Goal: Task Accomplishment & Management: Manage account settings

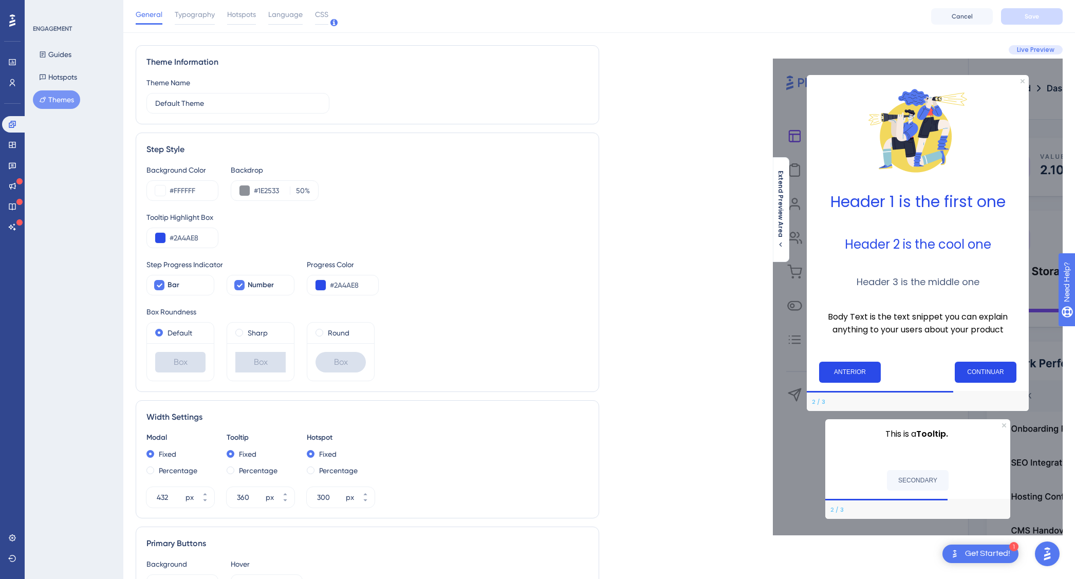
scroll to position [14, 0]
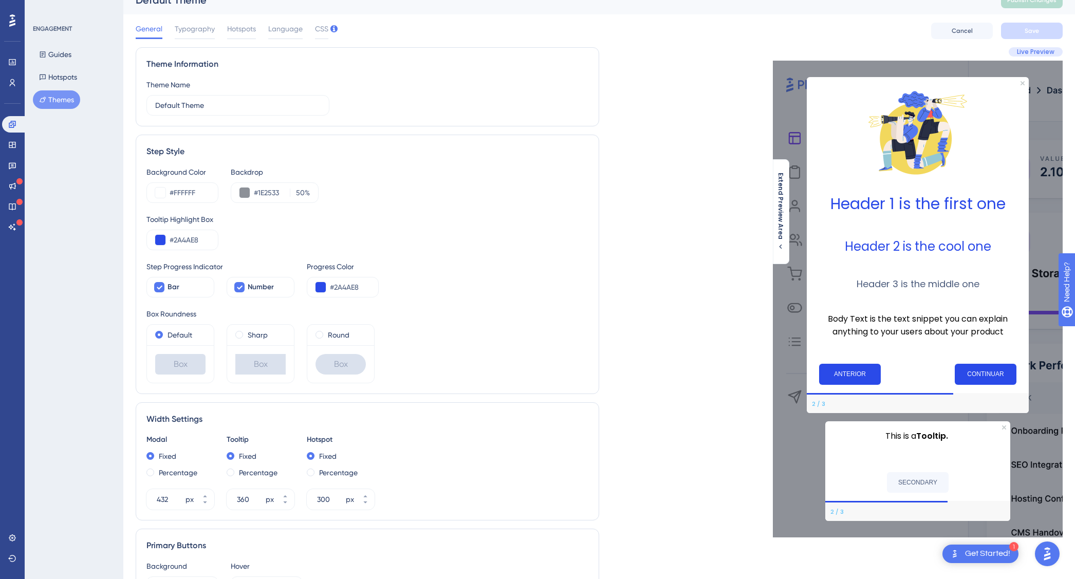
click at [909, 131] on img at bounding box center [917, 132] width 103 height 103
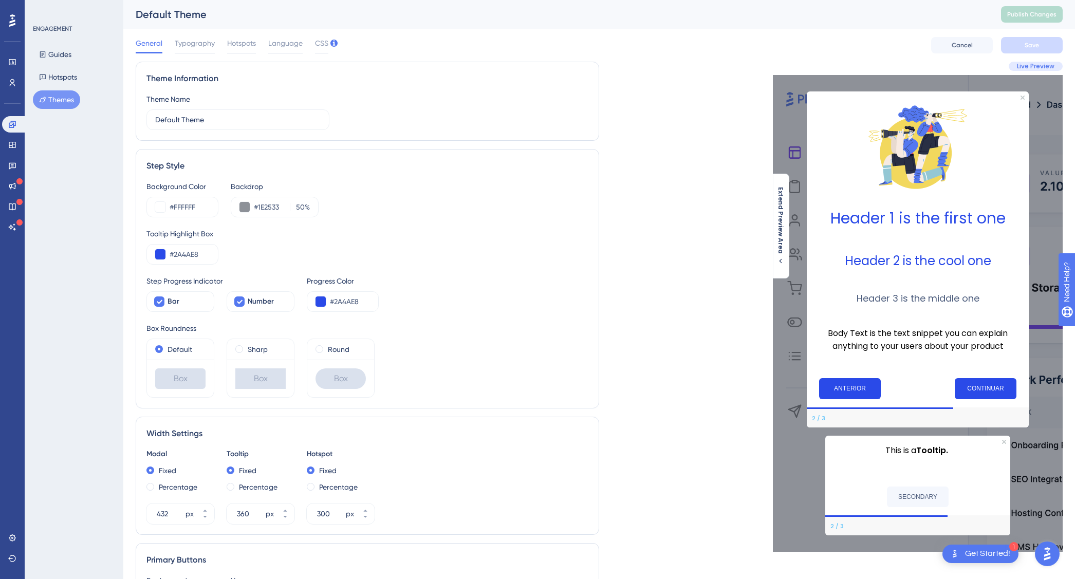
scroll to position [0, 0]
click at [1046, 551] on img "Open AI Assistant Launcher" at bounding box center [1047, 553] width 18 height 18
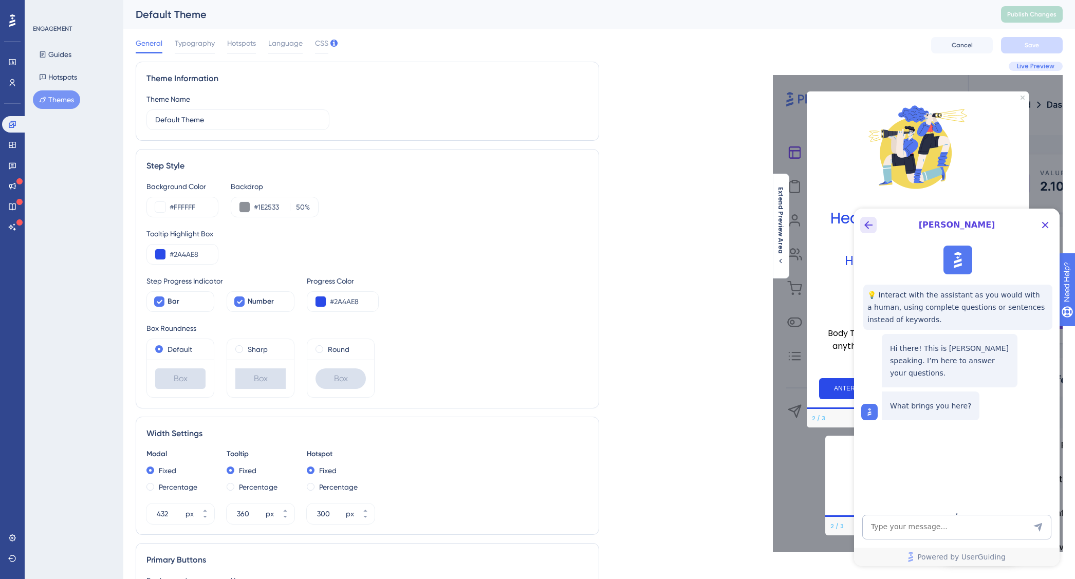
click at [869, 224] on icon "Back Button" at bounding box center [868, 225] width 12 height 12
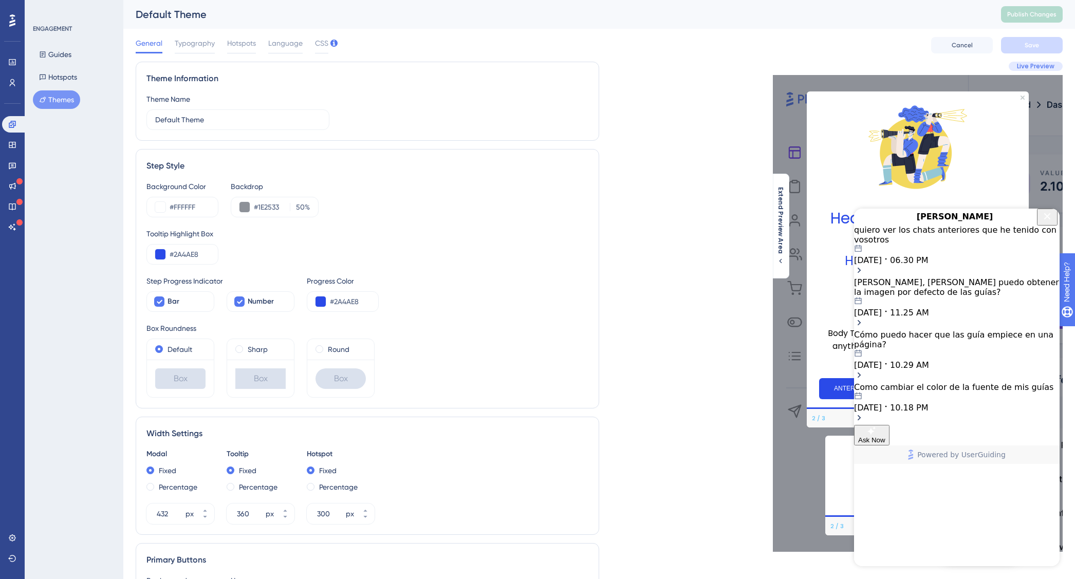
click at [1046, 222] on icon "Close Button" at bounding box center [1047, 216] width 12 height 12
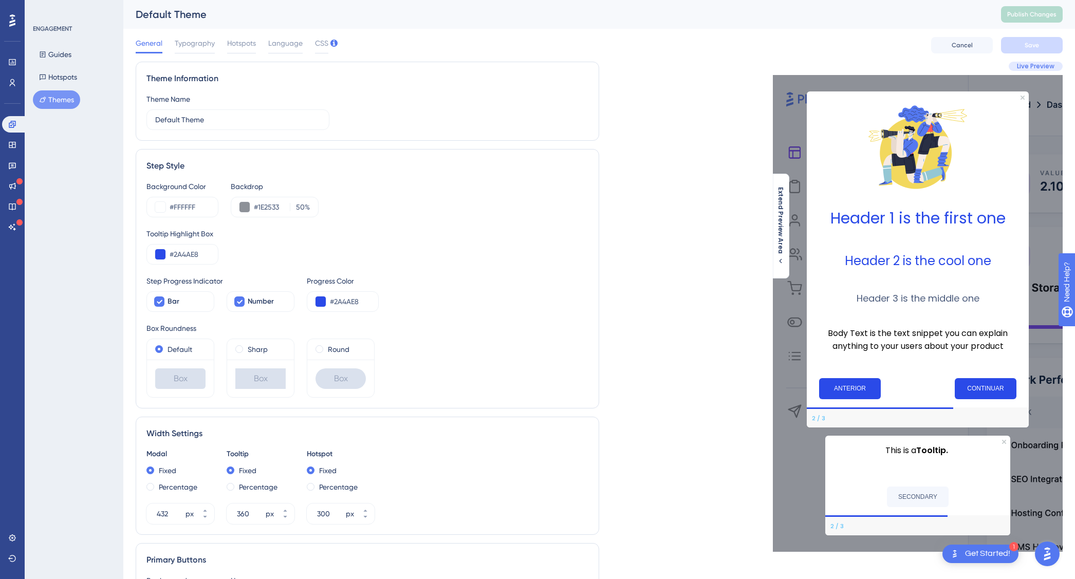
click at [971, 557] on div "Get Started!" at bounding box center [987, 553] width 45 height 11
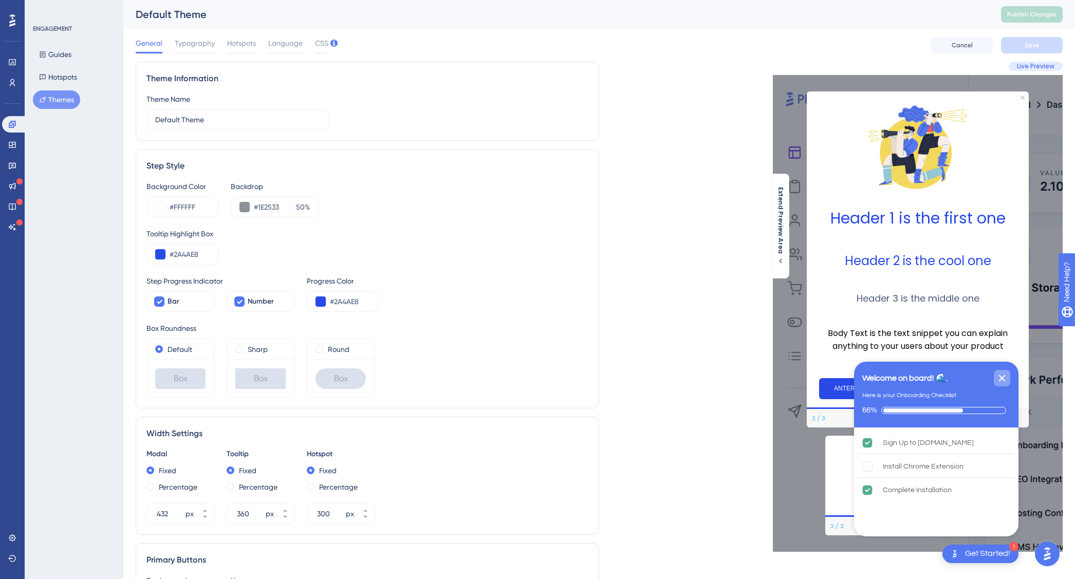
click at [1001, 374] on icon "Close Checklist" at bounding box center [1001, 378] width 12 height 12
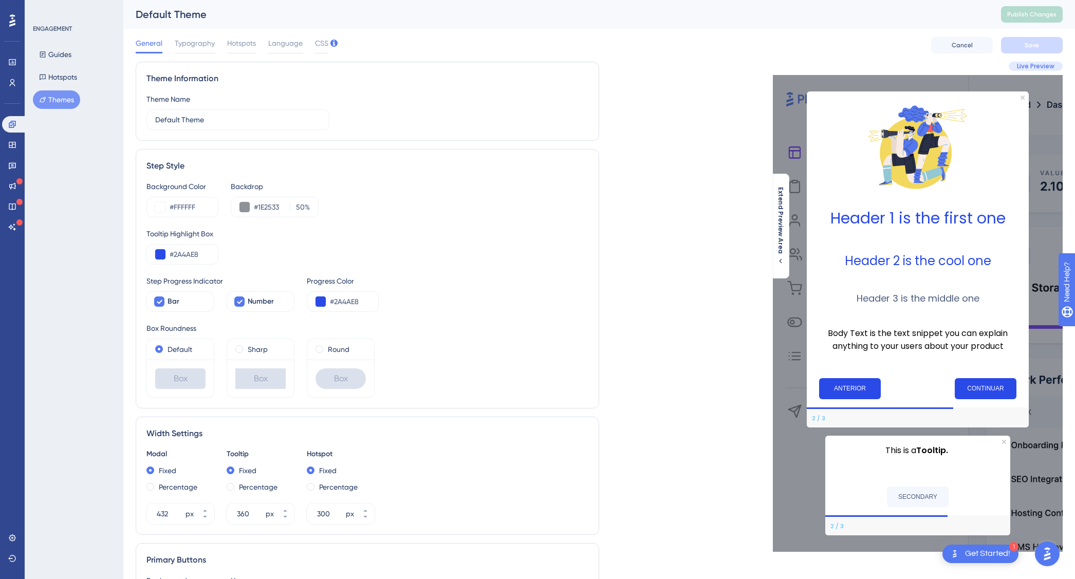
click at [1048, 552] on img "Open AI Assistant Launcher" at bounding box center [1047, 553] width 18 height 18
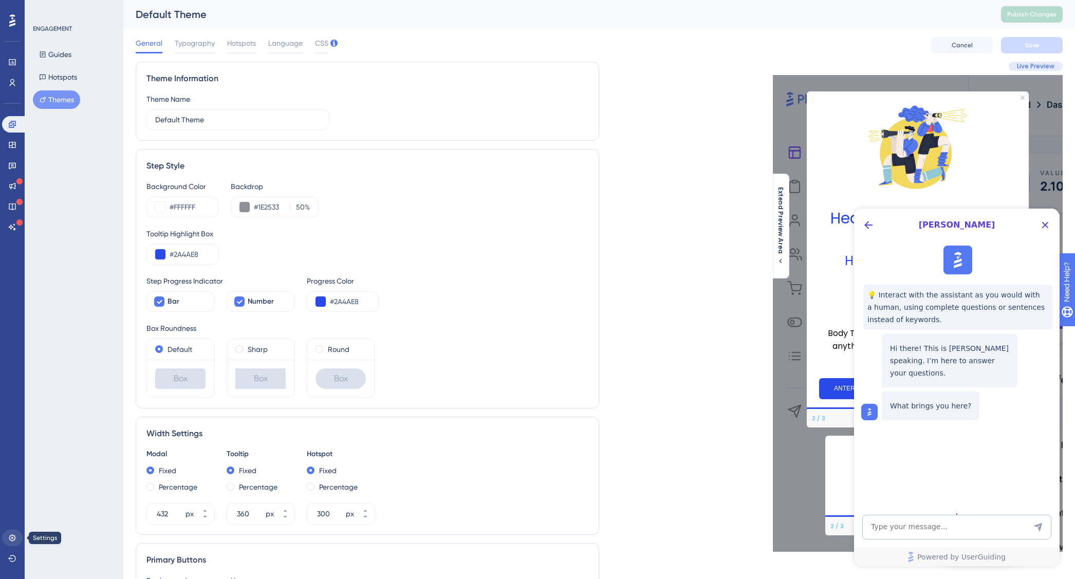
click at [13, 537] on icon at bounding box center [12, 538] width 8 height 8
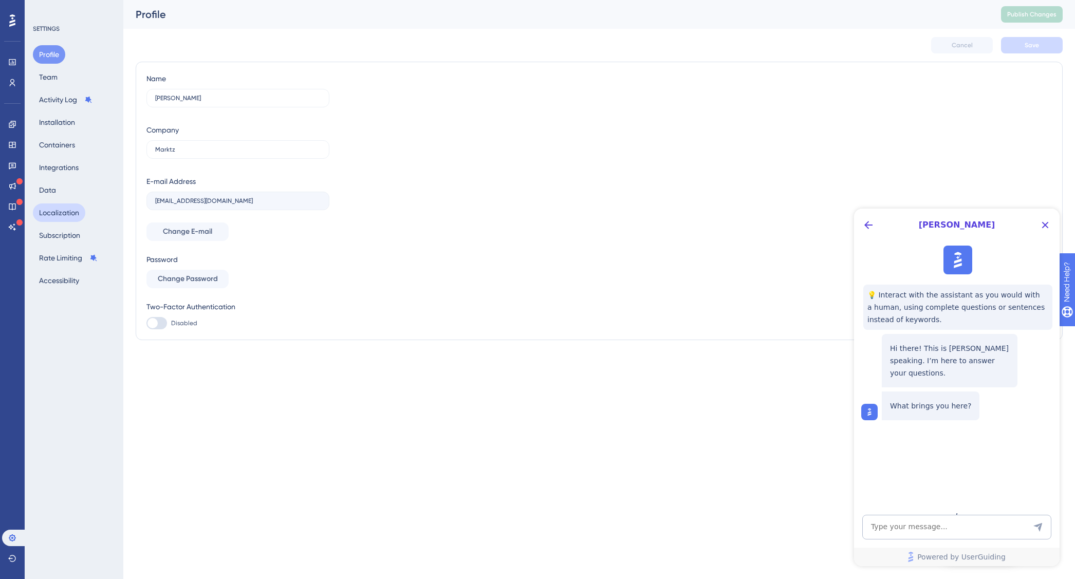
click at [65, 210] on button "Localization" at bounding box center [59, 212] width 52 height 18
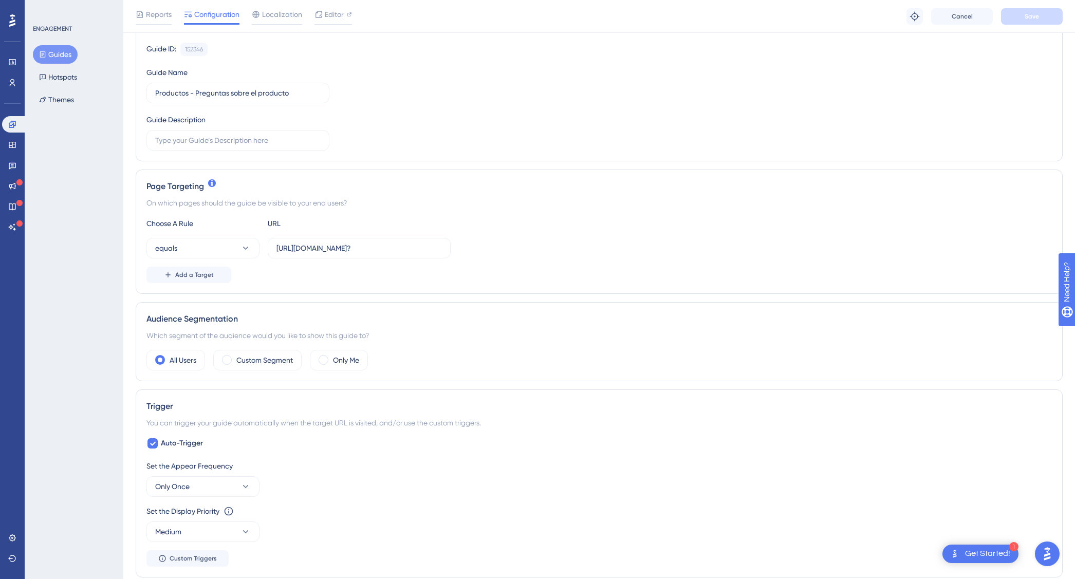
scroll to position [99, 0]
click at [1049, 553] on img "Open AI Assistant Launcher" at bounding box center [1047, 553] width 18 height 18
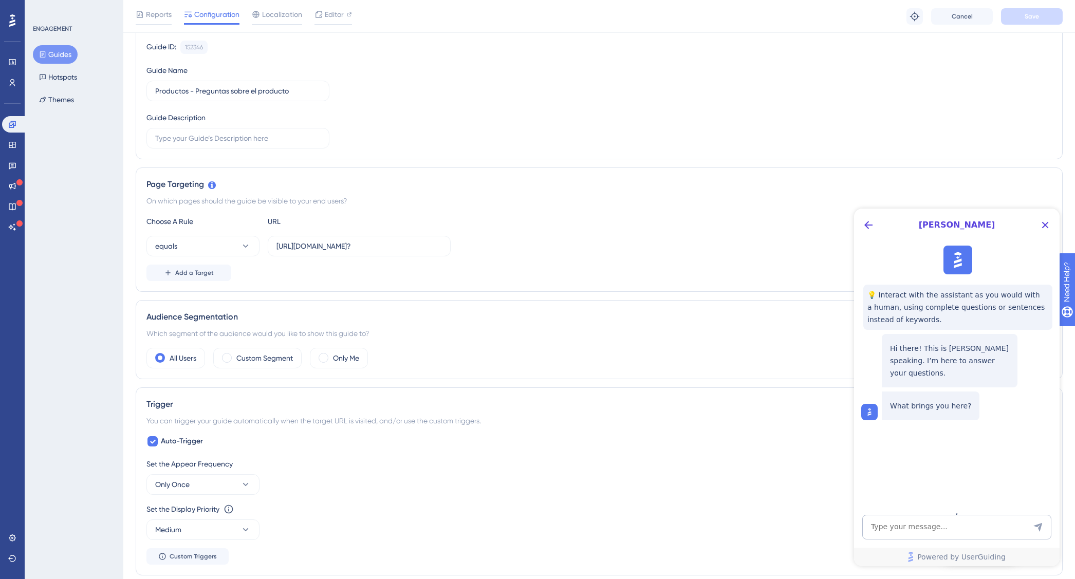
scroll to position [0, 0]
click at [866, 227] on icon "Back Button" at bounding box center [868, 225] width 8 height 8
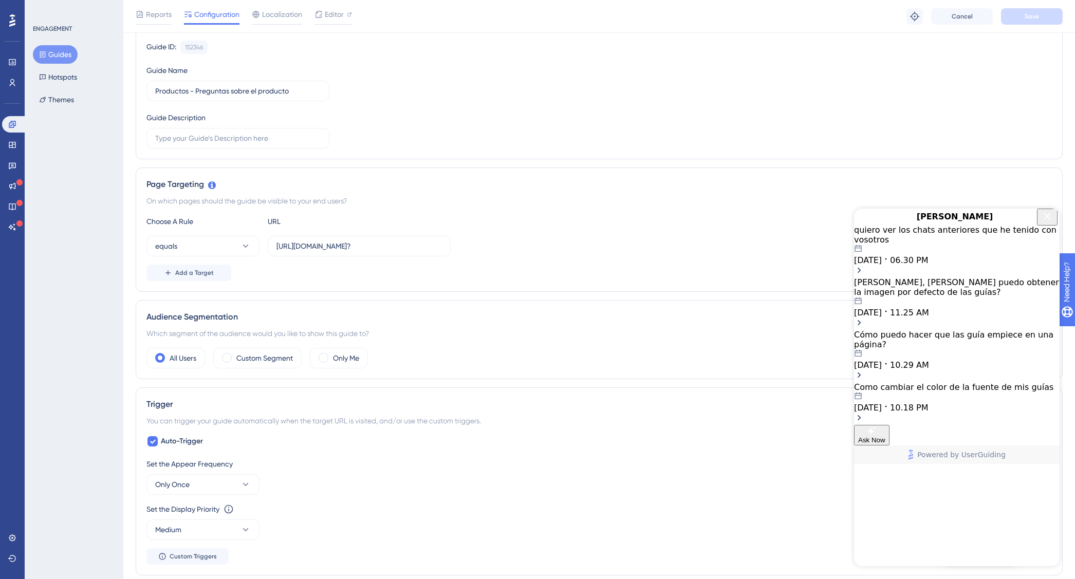
click at [922, 348] on div "Cómo puedo hacer que las guía empiece en una página?" at bounding box center [956, 340] width 205 height 20
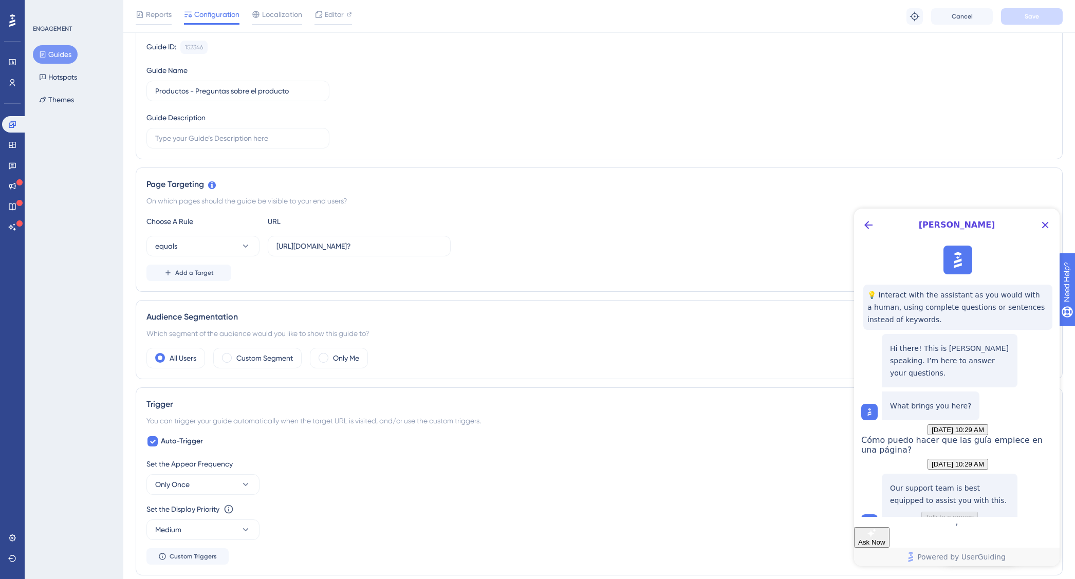
scroll to position [102, 0]
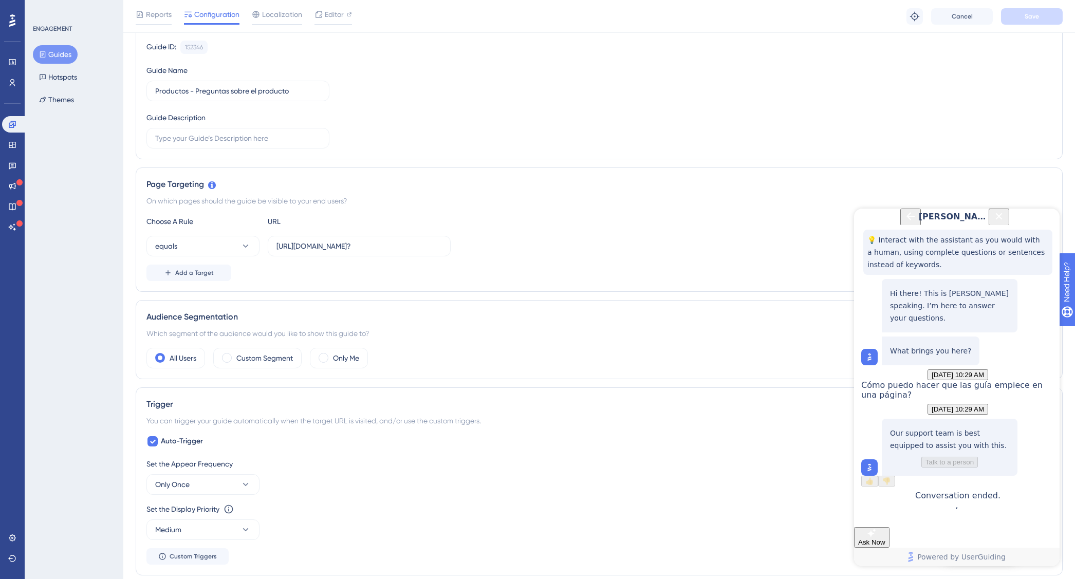
click at [1009, 218] on button "Close Button" at bounding box center [998, 217] width 21 height 17
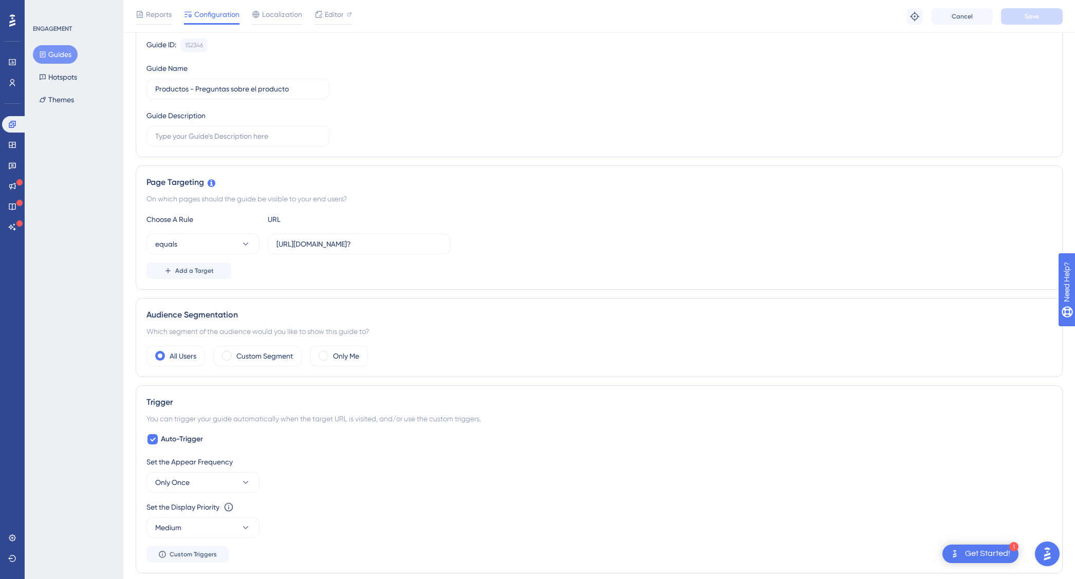
scroll to position [101, 0]
